Goal: Register for event/course

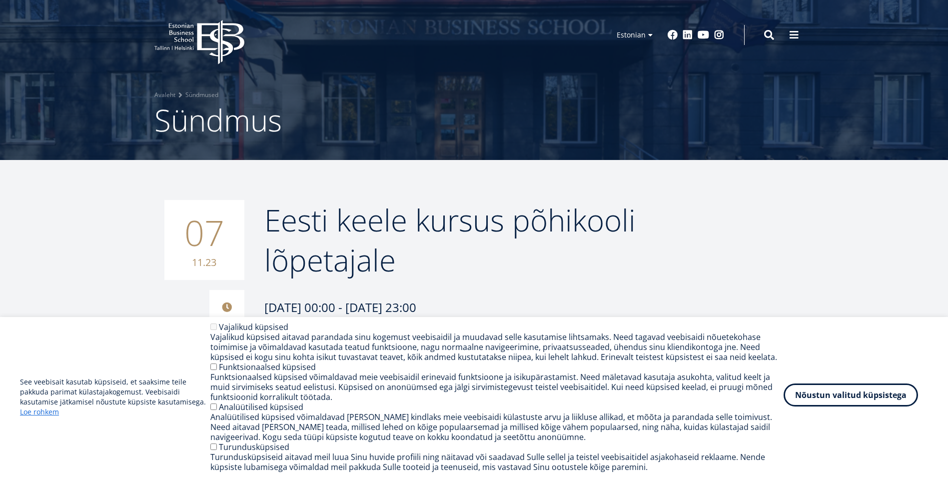
click at [871, 398] on button "Nõustun valitud küpsistega" at bounding box center [851, 394] width 134 height 23
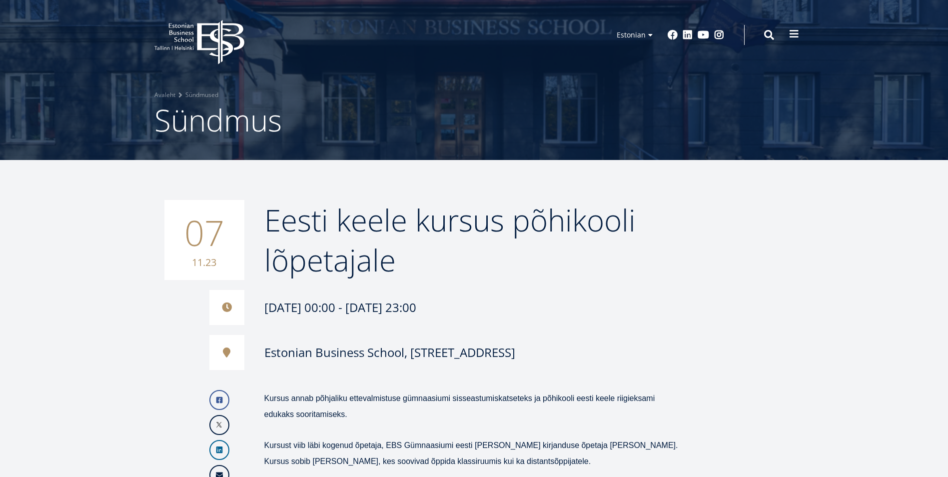
click at [792, 35] on span at bounding box center [794, 34] width 10 height 10
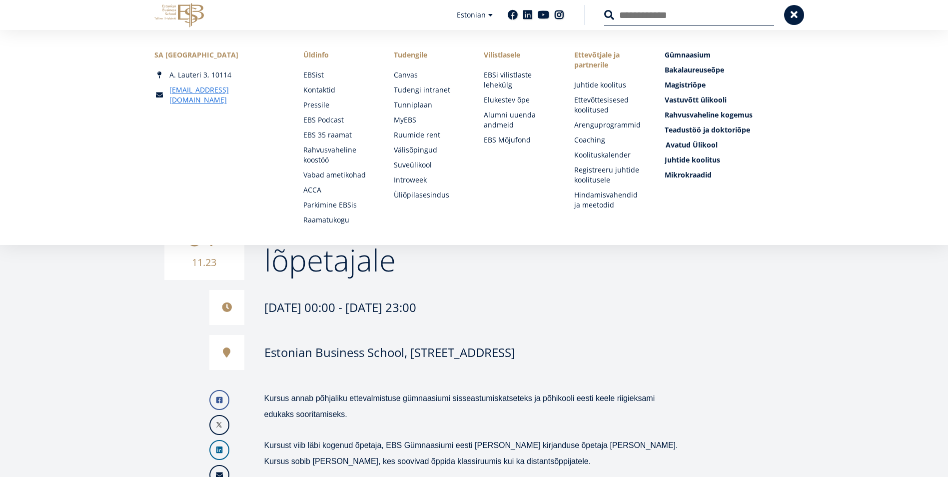
click at [678, 145] on span "Avatud Ülikool Tutvu ja registreeru" at bounding box center [692, 144] width 52 height 9
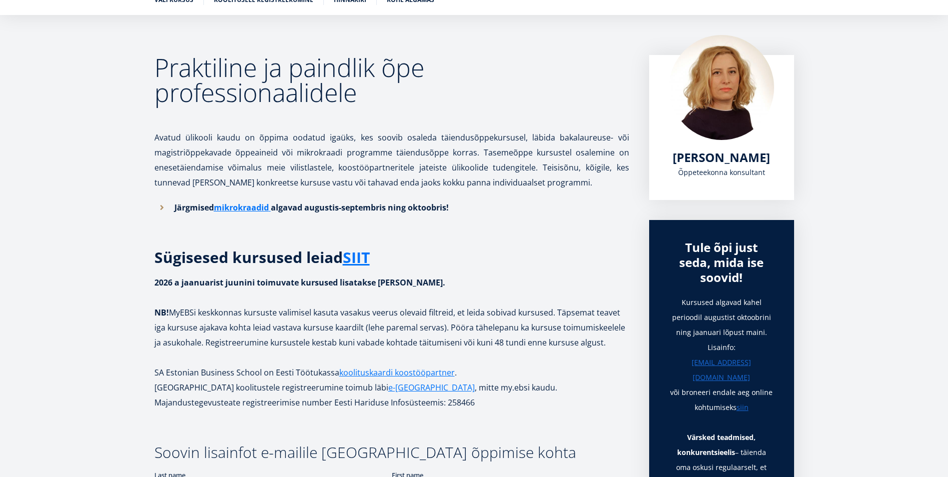
scroll to position [200, 0]
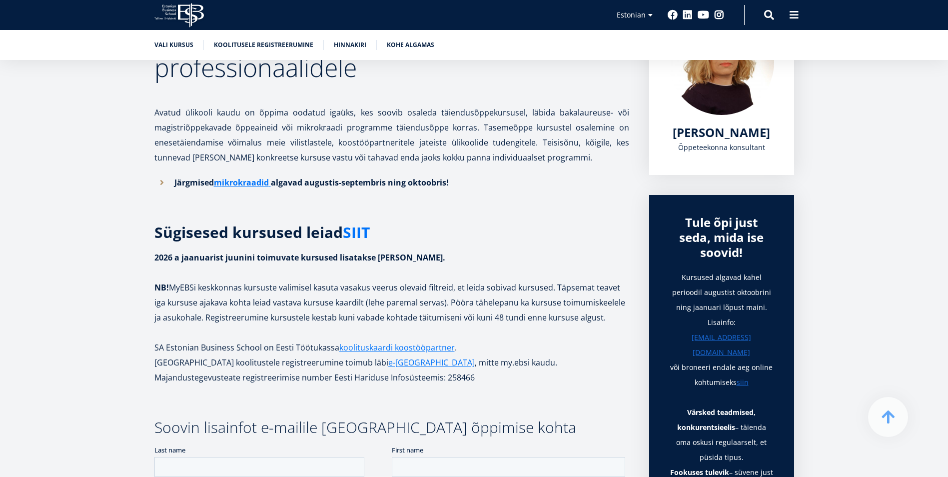
click at [355, 229] on link "SIIT" at bounding box center [356, 232] width 27 height 15
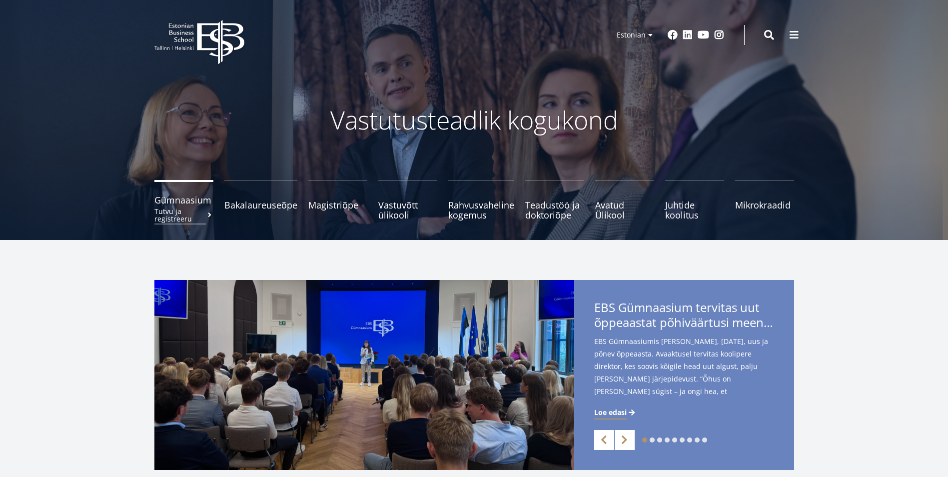
click at [184, 203] on span "Gümnaasium Tutvu ja registreeru" at bounding box center [183, 200] width 59 height 10
